Goal: Find specific page/section: Find specific page/section

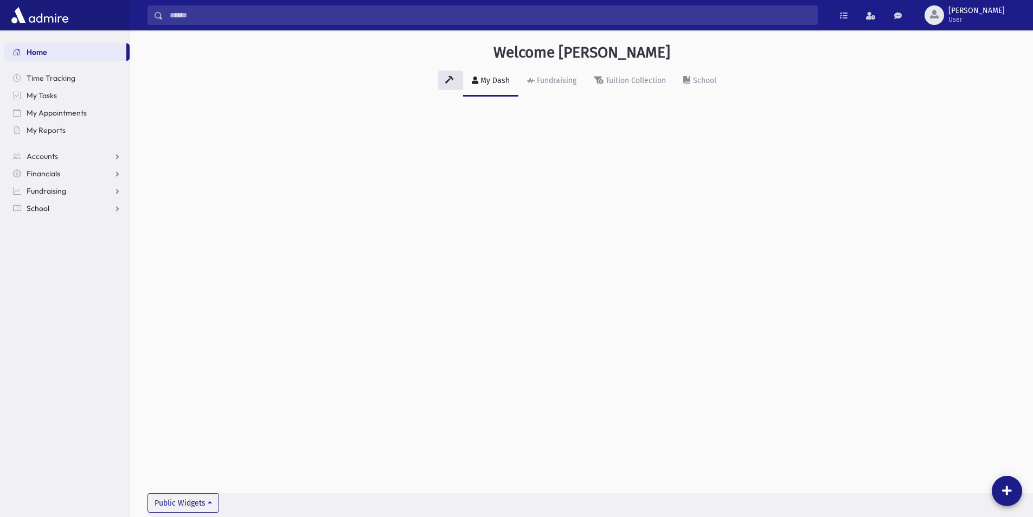
click at [41, 206] on span "School" at bounding box center [38, 208] width 23 height 10
click at [61, 223] on span "Students" at bounding box center [48, 226] width 30 height 10
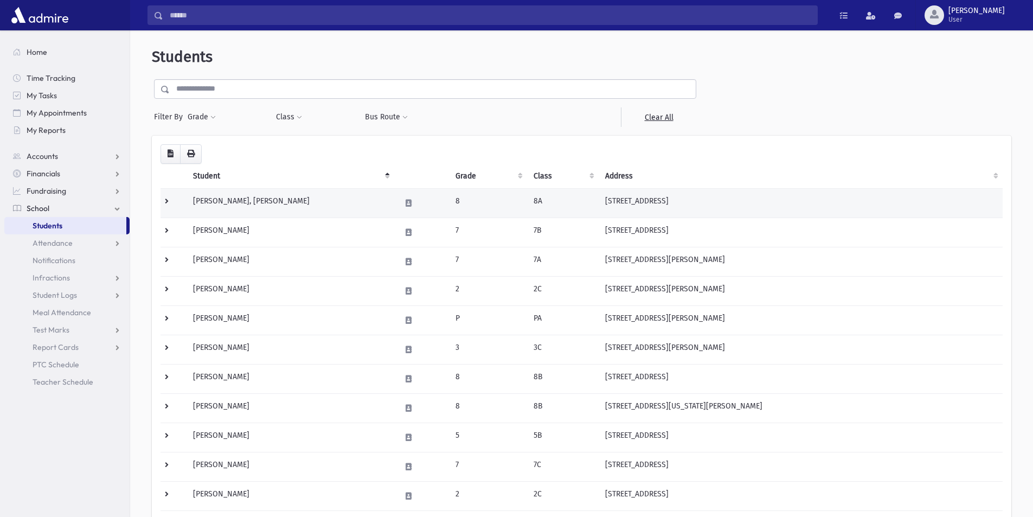
click at [709, 203] on td "[STREET_ADDRESS]" at bounding box center [800, 202] width 404 height 29
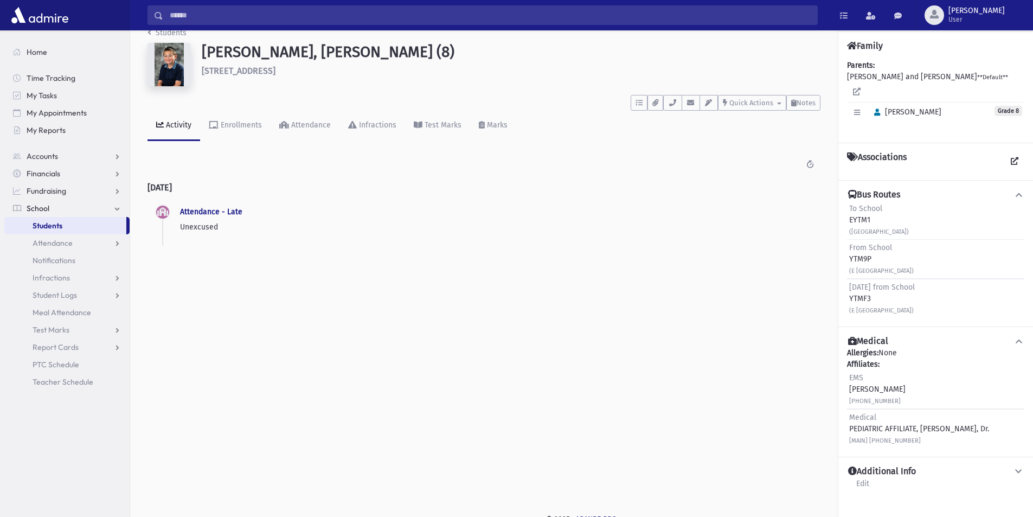
scroll to position [24, 0]
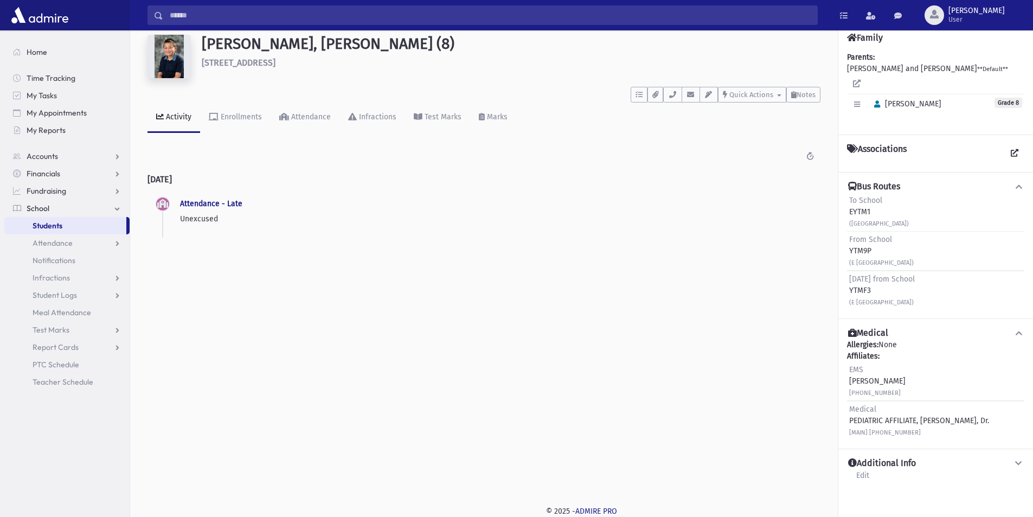
drag, startPoint x: 331, startPoint y: 67, endPoint x: 202, endPoint y: 49, distance: 130.8
click at [202, 49] on div "Abrams, Chaim Meir (8) 517 Bergen Avenue Lakewood" at bounding box center [510, 59] width 629 height 48
click at [296, 78] on div "Abrams, Chaim Meir (8) 517 Bergen Avenue Lakewood" at bounding box center [510, 59] width 629 height 48
drag, startPoint x: 326, startPoint y: 62, endPoint x: 129, endPoint y: 41, distance: 197.8
click at [151, 57] on div "Abrams, Chaim Meir (8) 517 Bergen Avenue Lakewood" at bounding box center [484, 59] width 684 height 48
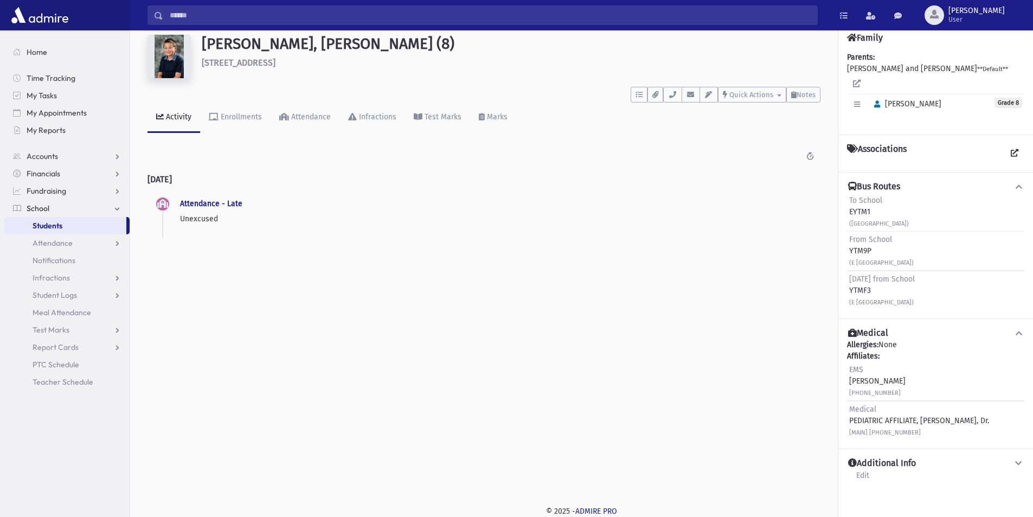
click at [129, 41] on nav "Home Time Tracking My Tasks My Appointments My Reports Accounts Accounts Accoun…" at bounding box center [65, 211] width 130 height 362
drag, startPoint x: 400, startPoint y: 66, endPoint x: 123, endPoint y: 52, distance: 277.9
click at [123, 52] on div "Search Results All Accounts" at bounding box center [516, 246] width 1033 height 541
click at [137, 43] on div "Students Abrams, Chaim Meir (8) 517 Bergen Avenue Lakewood **** To Do's No open…" at bounding box center [483, 133] width 707 height 255
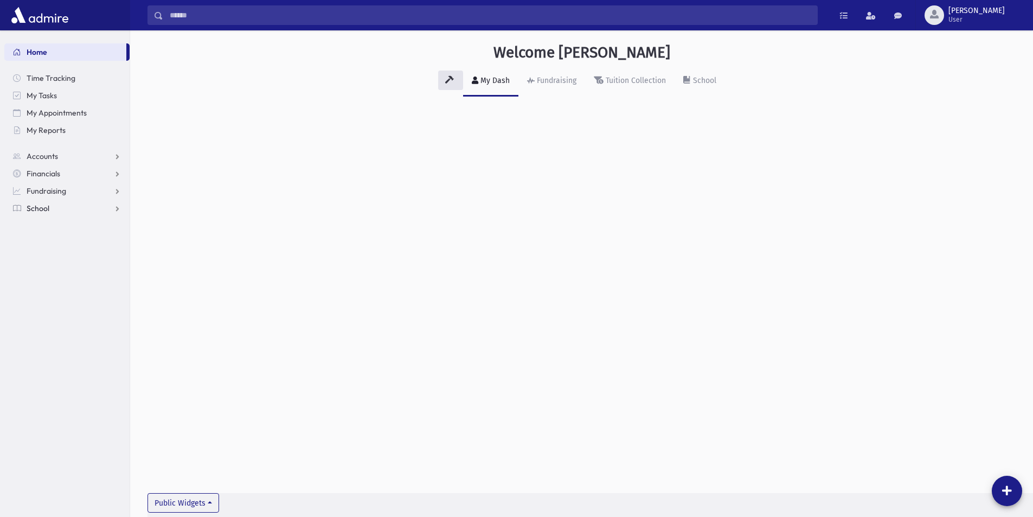
click at [69, 206] on link "School" at bounding box center [66, 207] width 125 height 17
click at [47, 218] on link "Students" at bounding box center [66, 225] width 125 height 17
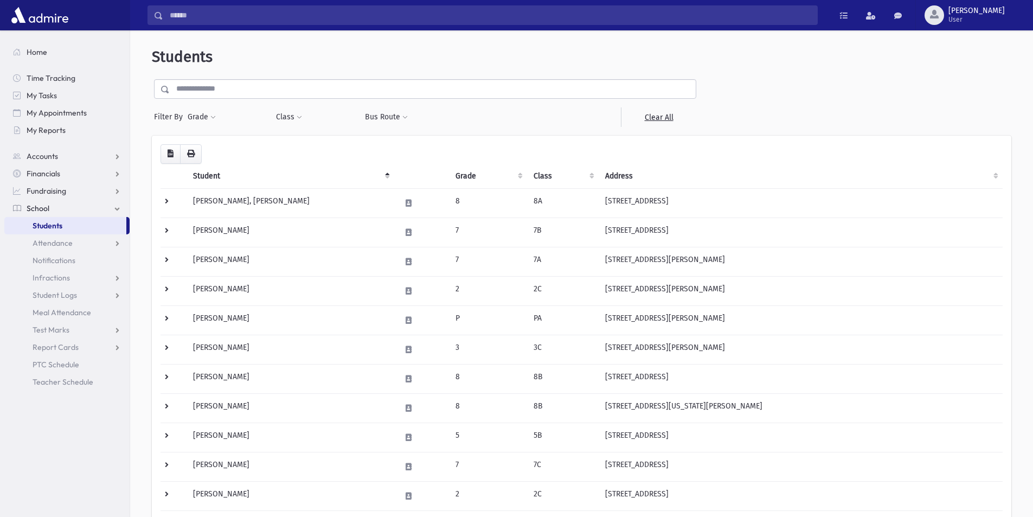
click at [270, 92] on input "text" at bounding box center [433, 89] width 526 height 20
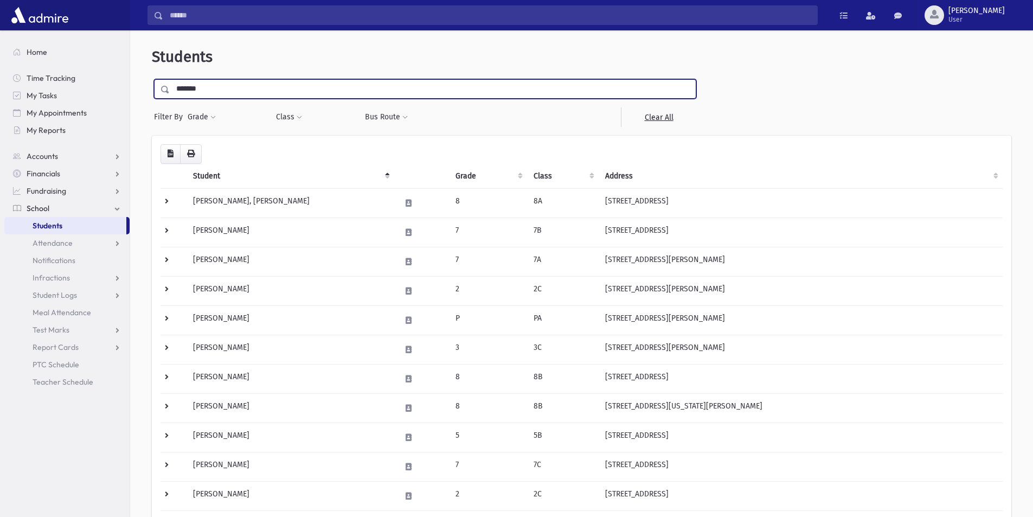
type input "*******"
click at [152, 79] on input "submit" at bounding box center [167, 86] width 30 height 15
